Goal: Task Accomplishment & Management: Use online tool/utility

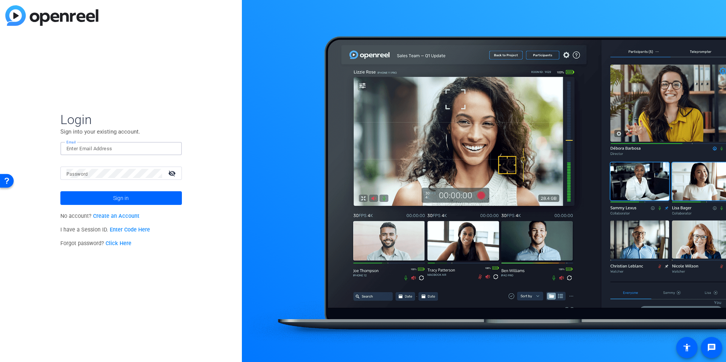
click at [155, 147] on input "Email" at bounding box center [120, 148] width 109 height 9
type input "[PERSON_NAME][EMAIL_ADDRESS][DOMAIN_NAME]"
click at [123, 197] on span "Sign in" at bounding box center [121, 198] width 16 height 19
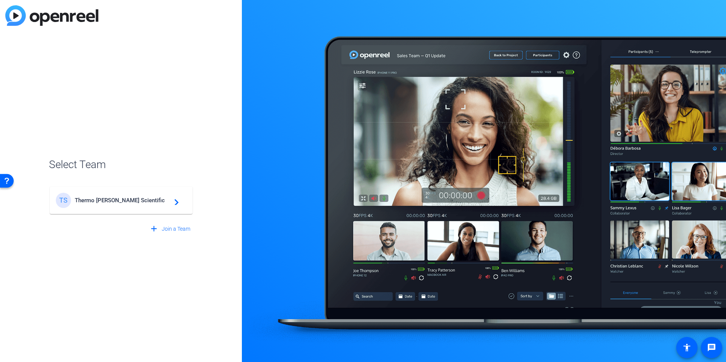
click at [126, 199] on span "Thermo [PERSON_NAME] Scientific" at bounding box center [122, 200] width 95 height 7
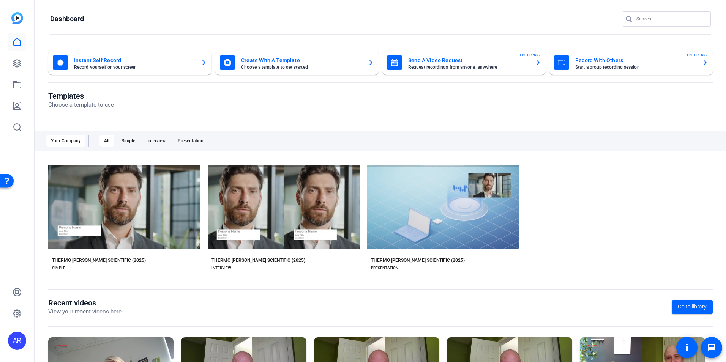
click at [252, 67] on mat-card-subtitle "Choose a template to get started" at bounding box center [301, 67] width 121 height 5
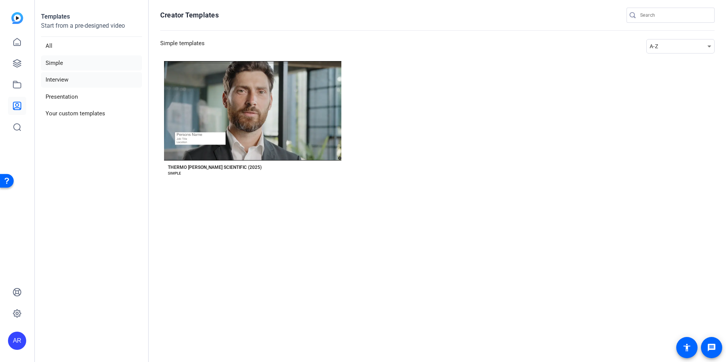
click at [89, 82] on li "Interview" at bounding box center [91, 80] width 101 height 16
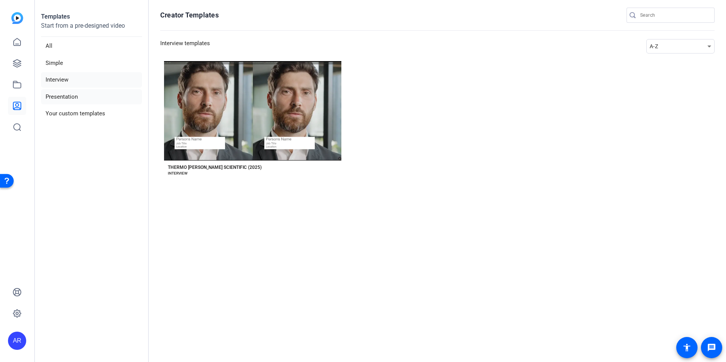
click at [82, 97] on li "Presentation" at bounding box center [91, 97] width 101 height 16
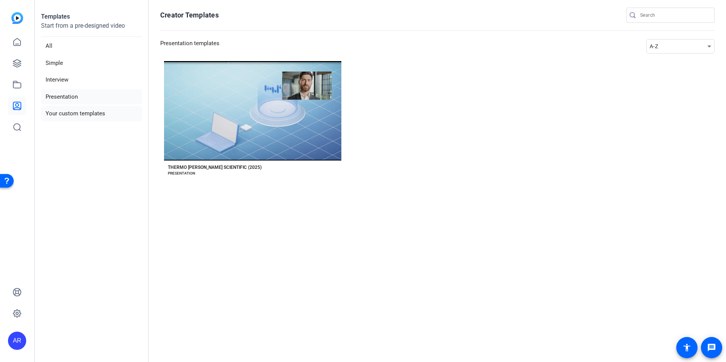
click at [80, 111] on li "Your custom templates" at bounding box center [91, 114] width 101 height 16
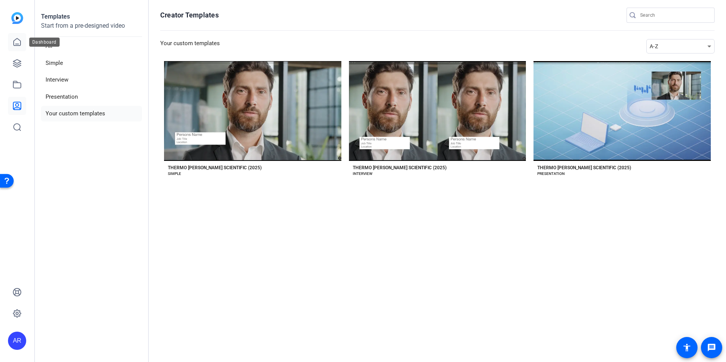
click at [16, 49] on link at bounding box center [17, 42] width 18 height 18
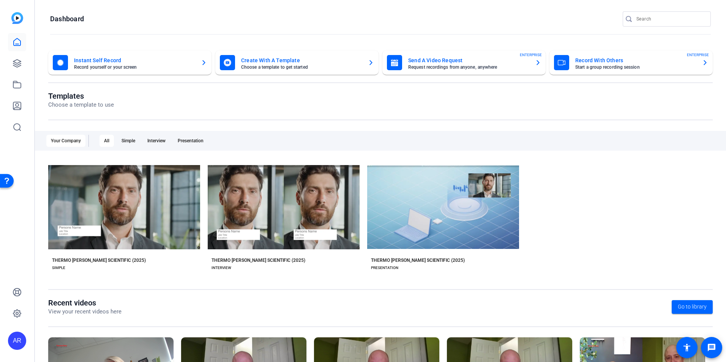
click at [255, 59] on mat-card-title "Create With A Template" at bounding box center [301, 60] width 121 height 9
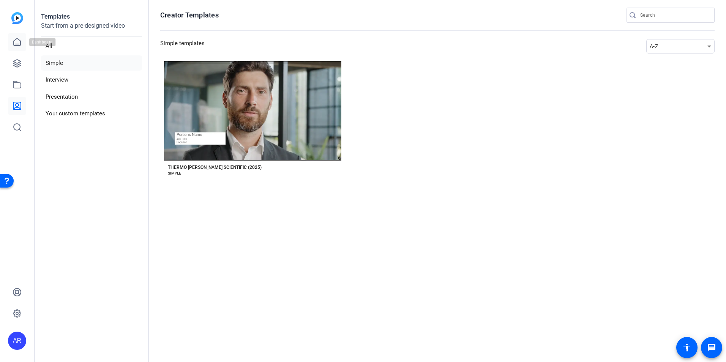
click at [23, 46] on link at bounding box center [17, 42] width 18 height 18
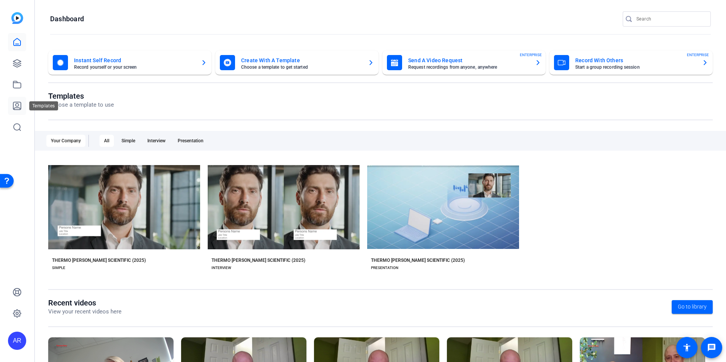
click at [14, 104] on icon at bounding box center [17, 106] width 8 height 8
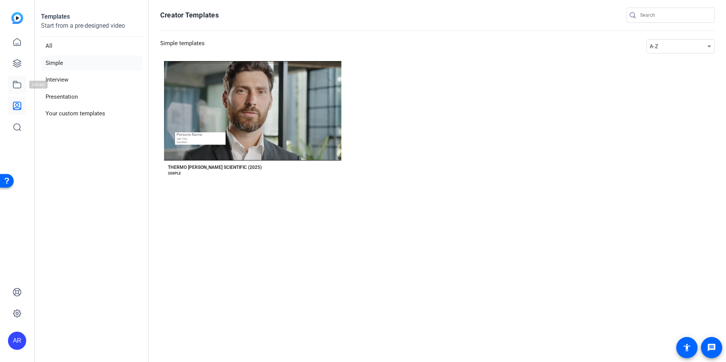
click at [14, 87] on icon at bounding box center [17, 84] width 9 height 9
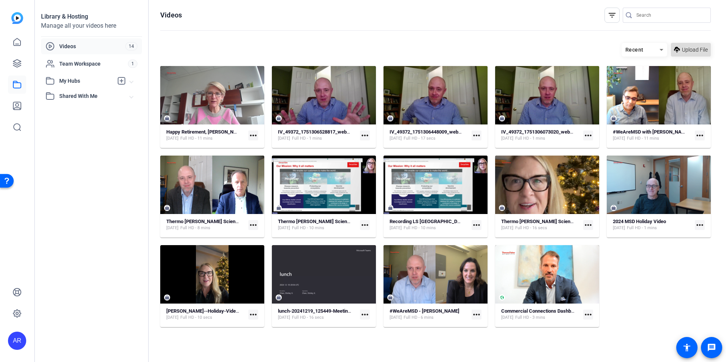
click at [678, 49] on icon at bounding box center [677, 50] width 6 height 6
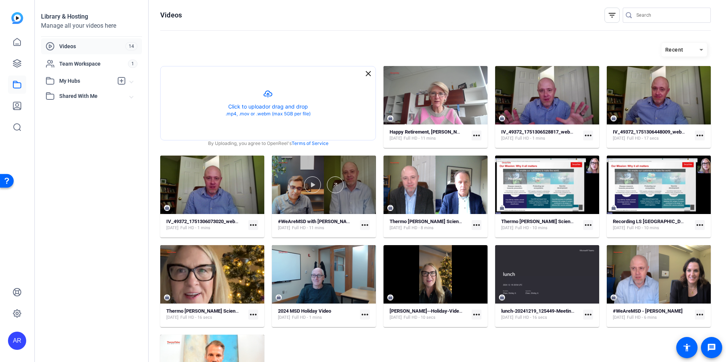
drag, startPoint x: 283, startPoint y: 170, endPoint x: 272, endPoint y: 211, distance: 42.7
click at [272, 211] on div "close Created with sketchtool. Click to upload or drag and drop .mp4, .mov or .…" at bounding box center [435, 241] width 551 height 351
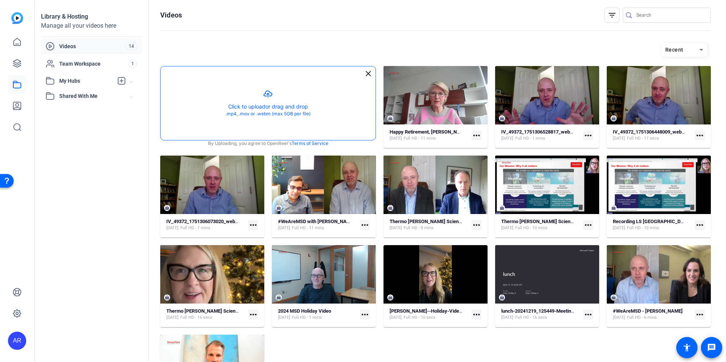
click at [265, 103] on button "button" at bounding box center [268, 103] width 215 height 74
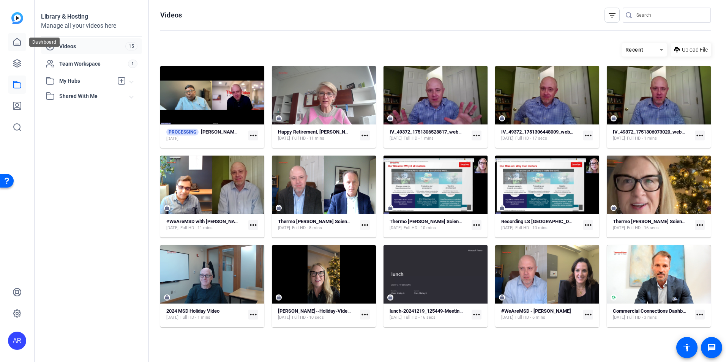
click at [17, 41] on icon at bounding box center [17, 42] width 9 height 9
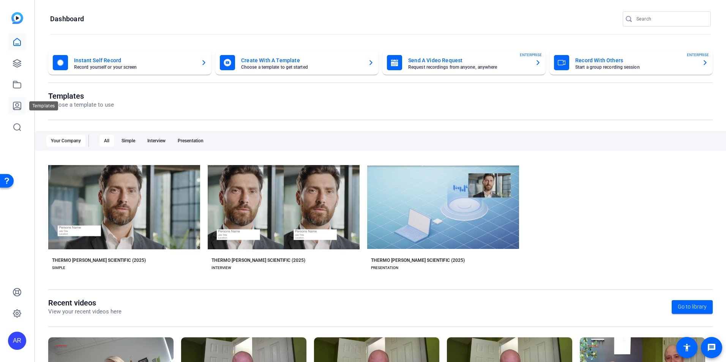
click at [17, 111] on link at bounding box center [17, 106] width 18 height 18
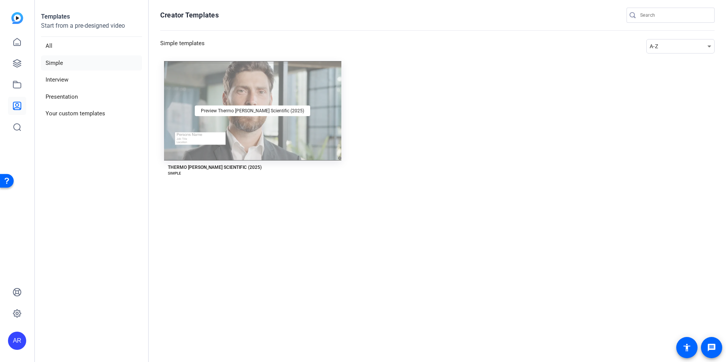
click at [271, 132] on div "Preview Thermo [PERSON_NAME] Scientific (2025)" at bounding box center [252, 110] width 177 height 99
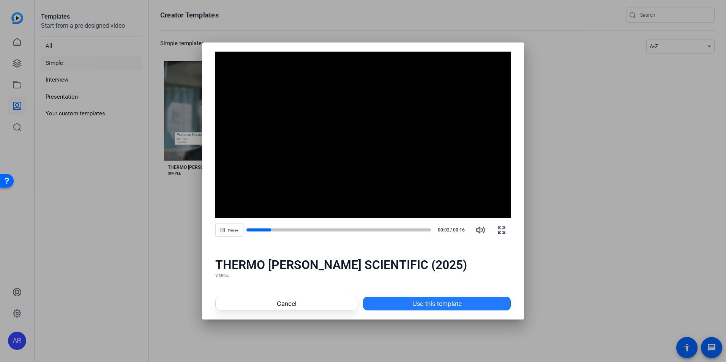
click at [406, 303] on span at bounding box center [436, 304] width 147 height 18
